Goal: Task Accomplishment & Management: Use online tool/utility

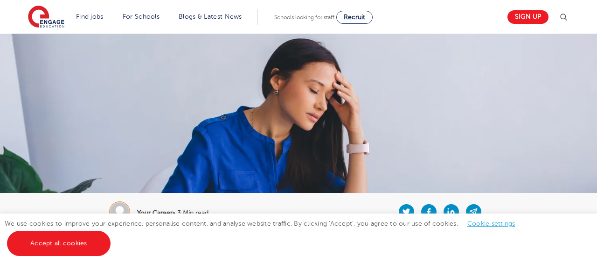
scroll to position [96, 0]
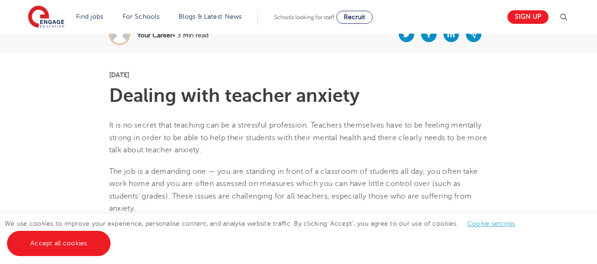
scroll to position [194, 0]
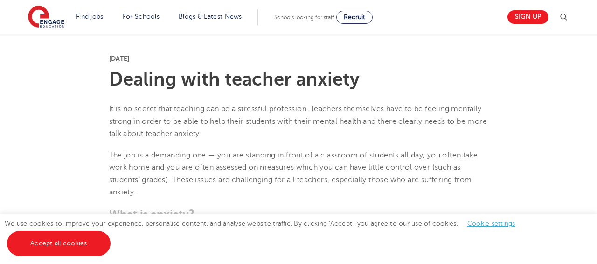
click at [62, 258] on div "We use cookies to improve your experience, personalise content, and analyse web…" at bounding box center [298, 238] width 597 height 50
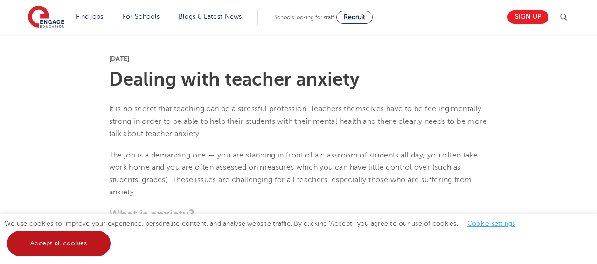
click at [63, 245] on link "Accept all cookies" at bounding box center [59, 243] width 104 height 25
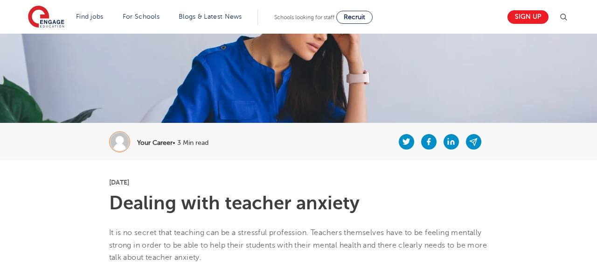
scroll to position [0, 0]
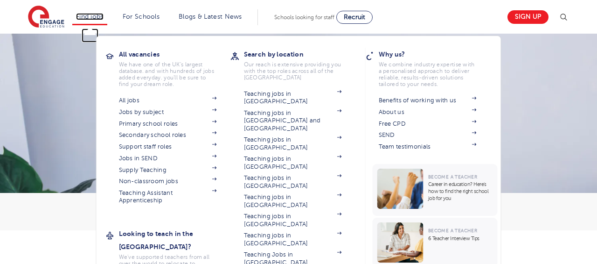
click at [88, 18] on link "Find jobs" at bounding box center [90, 16] width 28 height 7
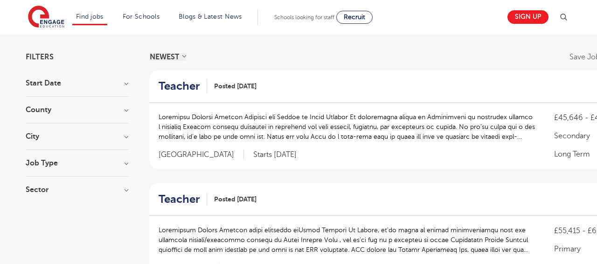
scroll to position [58, 0]
click at [90, 100] on section "Start Date October 103 November 75 January 6 Show more County London 484 Hertfo…" at bounding box center [77, 140] width 103 height 123
click at [125, 112] on h3 "County" at bounding box center [77, 108] width 103 height 7
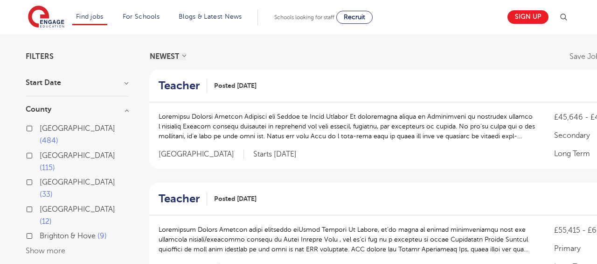
click at [49, 246] on button "Show more" at bounding box center [46, 250] width 40 height 8
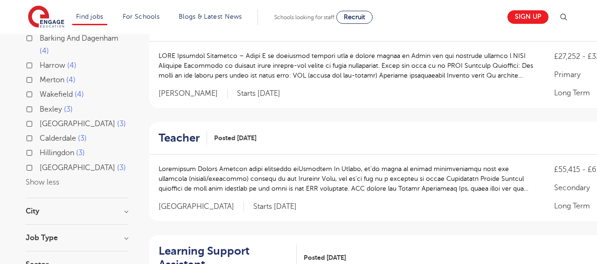
scroll to position [362, 0]
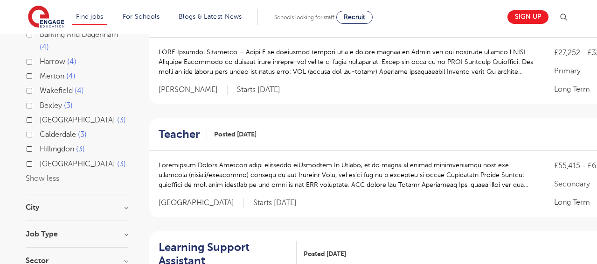
click at [65, 150] on section "Start Date October 103 November 75 January 6 Show more County London 484 Hertfo…" at bounding box center [77, 25] width 103 height 498
click at [65, 203] on h3 "City" at bounding box center [77, 206] width 103 height 7
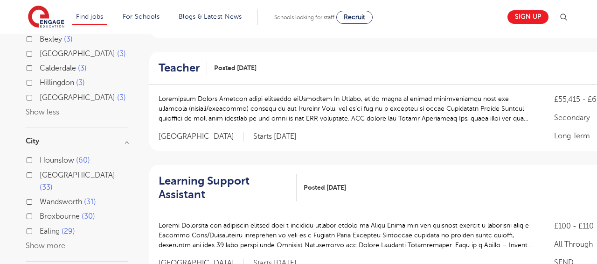
scroll to position [428, 0]
click at [50, 241] on button "Show more" at bounding box center [46, 245] width 40 height 8
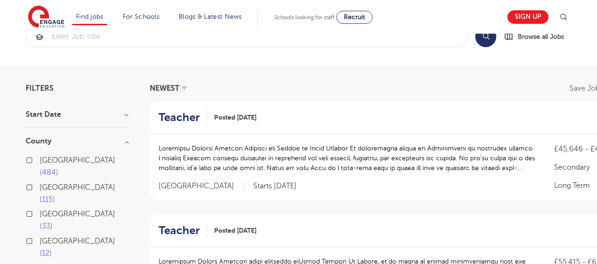
scroll to position [0, 0]
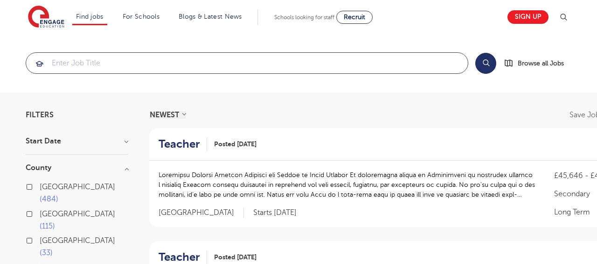
click at [94, 67] on input "search" at bounding box center [247, 63] width 442 height 21
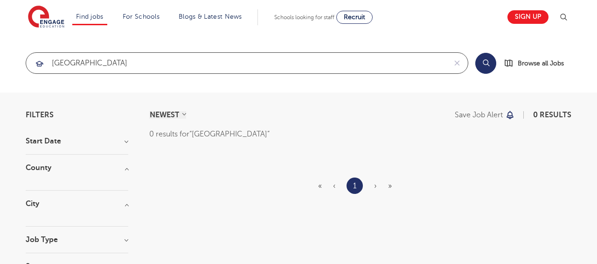
type input "australia"
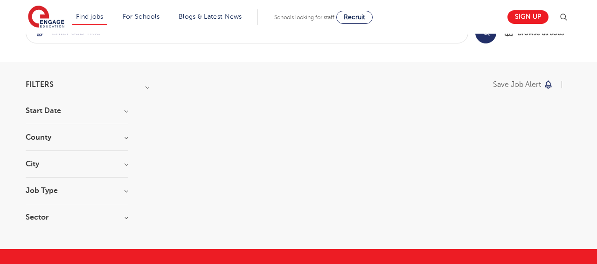
scroll to position [31, 0]
